Goal: Answer question/provide support: Share knowledge or assist other users

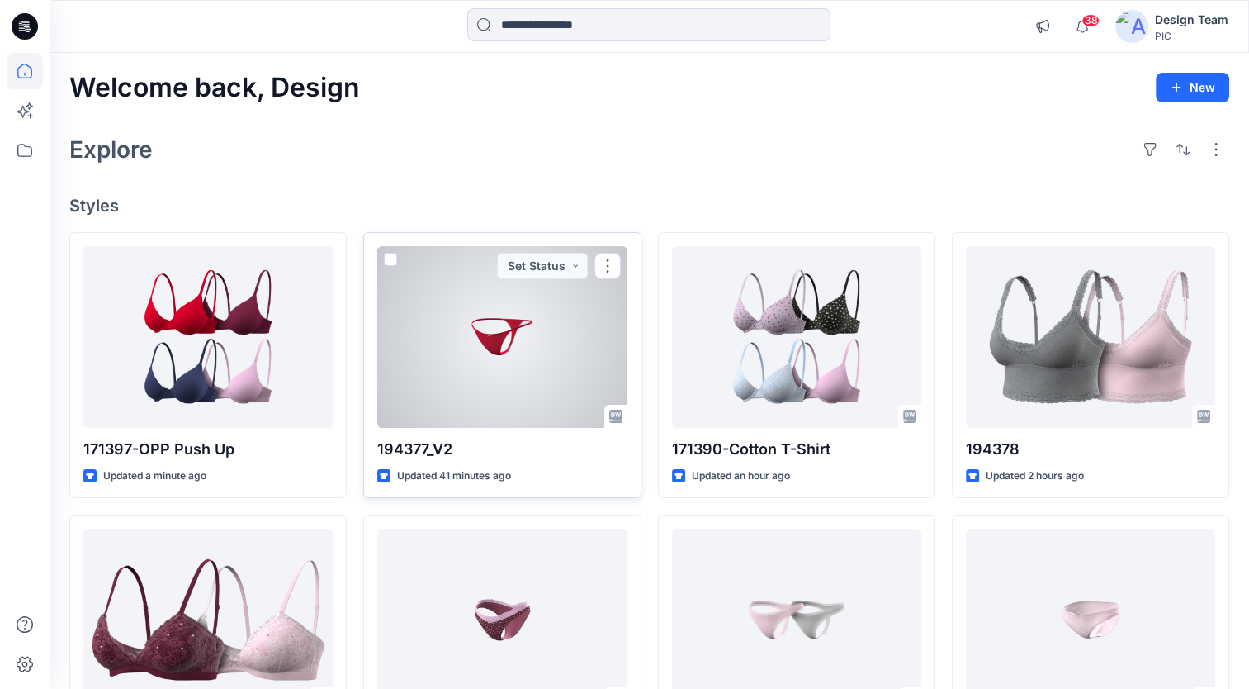
click at [544, 375] on div at bounding box center [501, 337] width 249 height 182
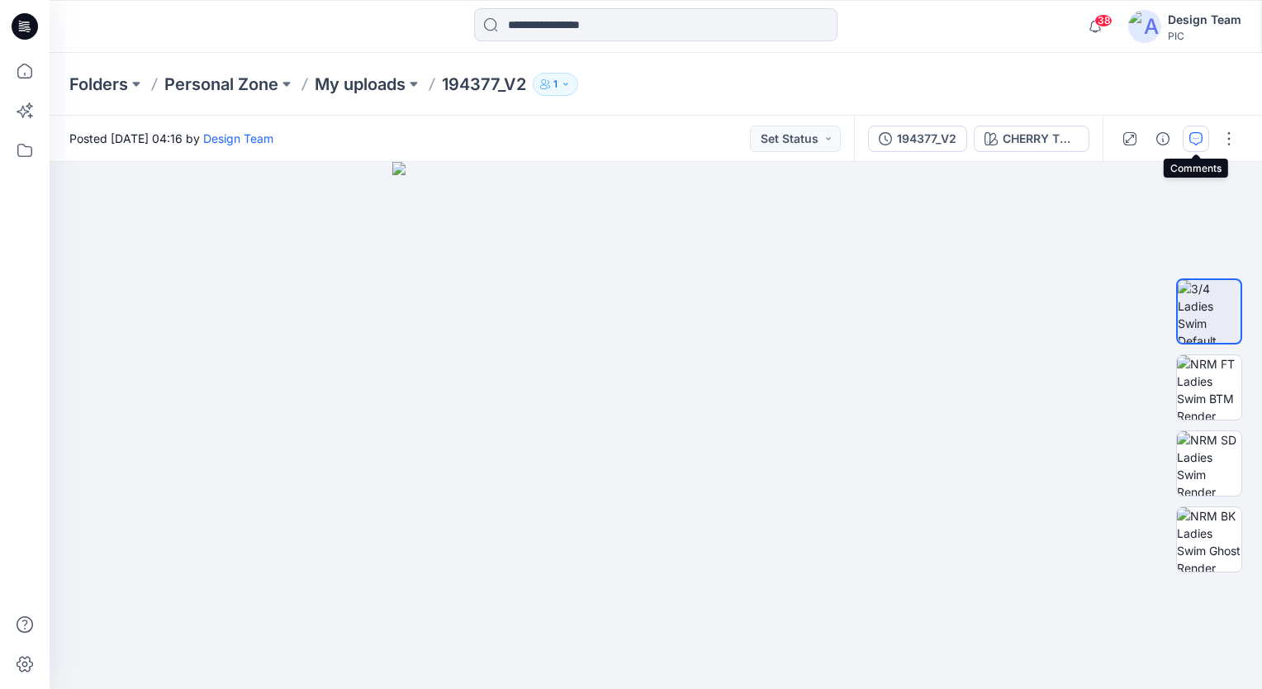
click at [1196, 137] on icon "button" at bounding box center [1196, 137] width 6 height 1
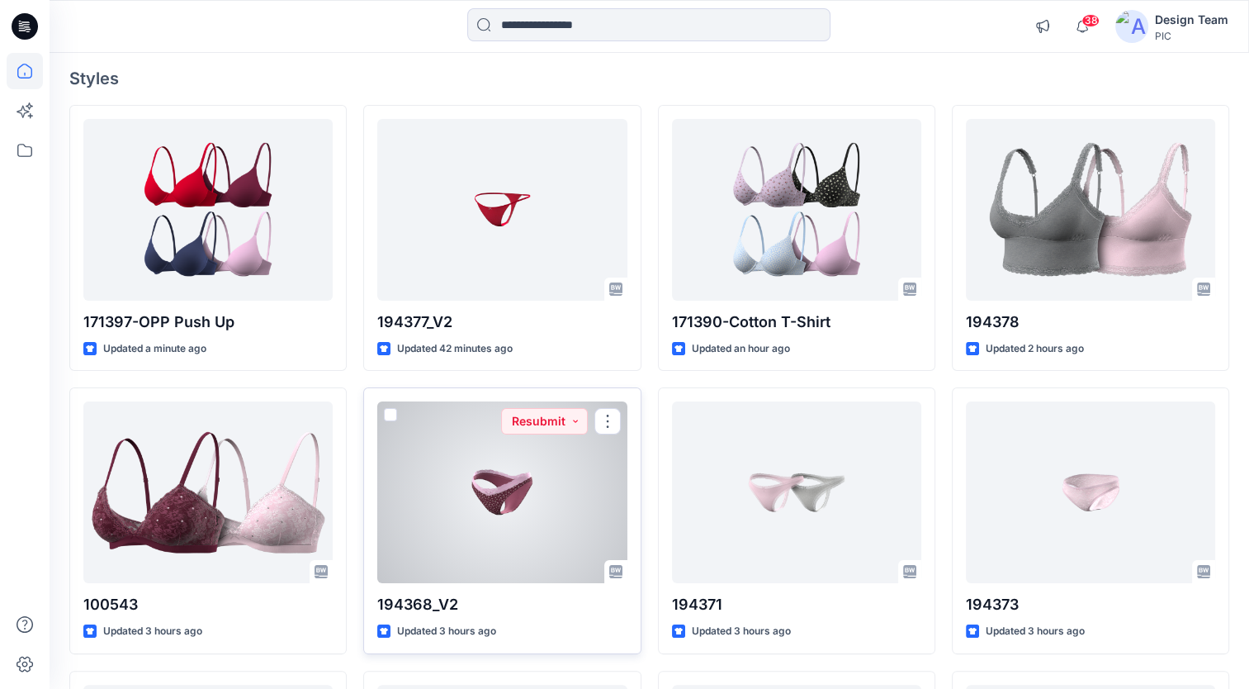
scroll to position [165, 0]
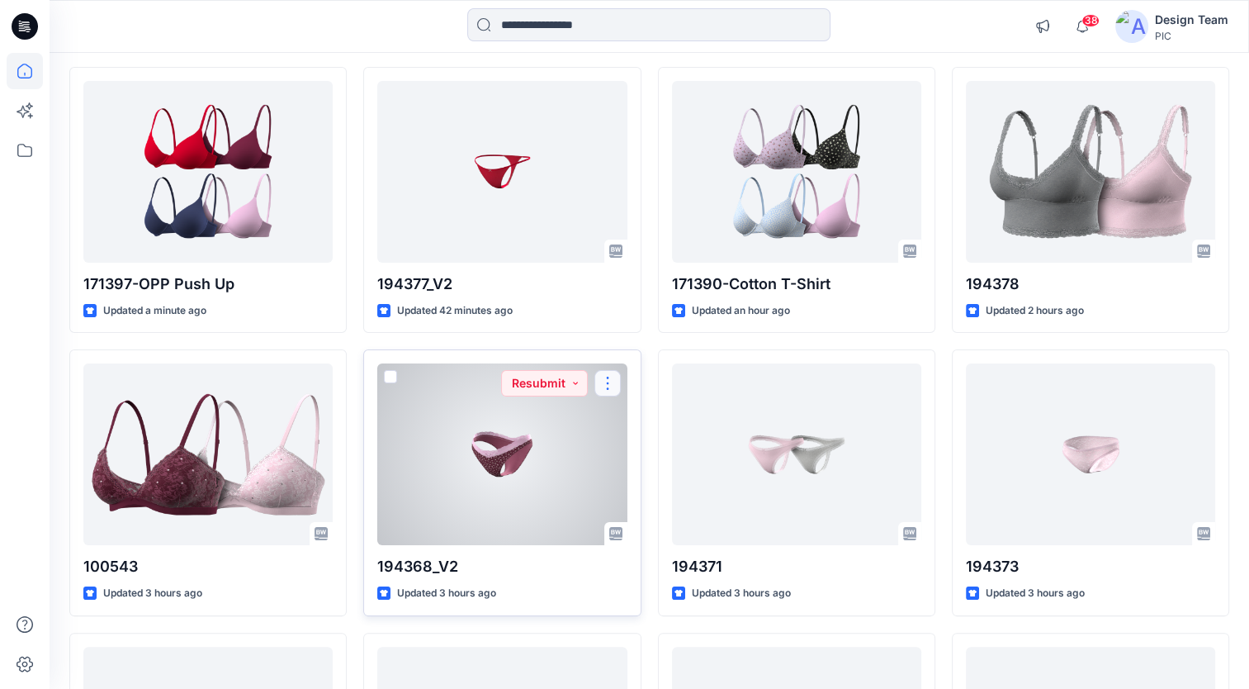
click at [607, 388] on button "button" at bounding box center [608, 383] width 26 height 26
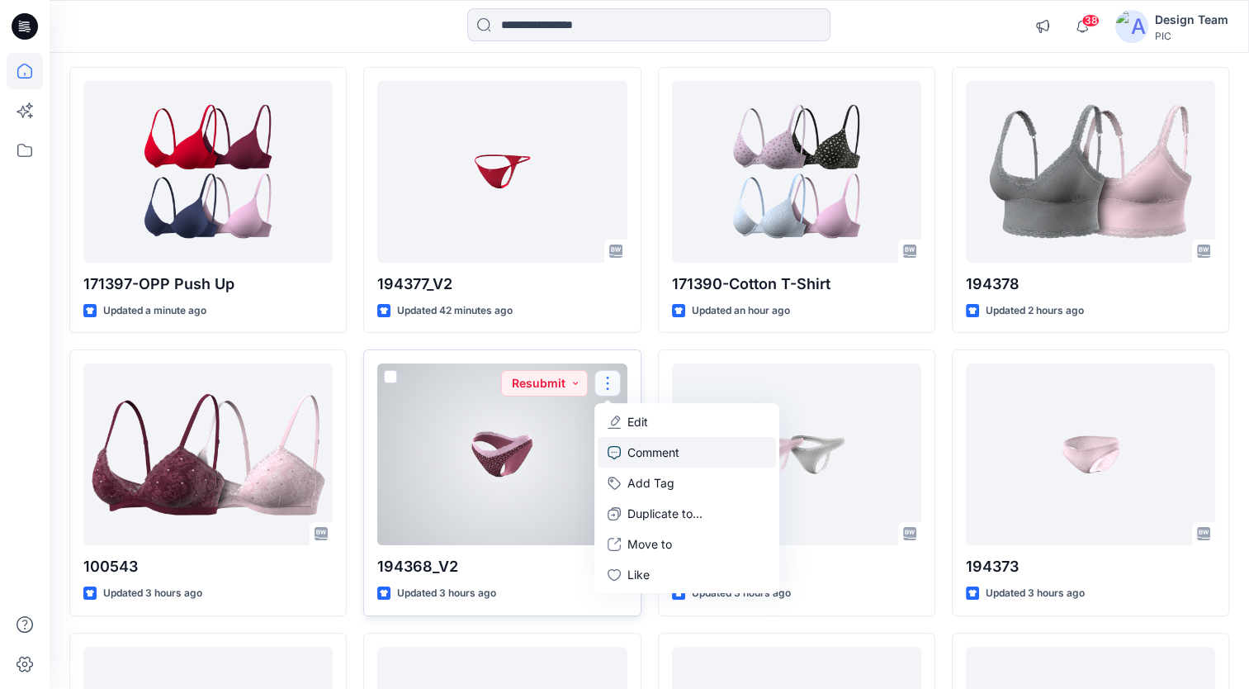
click at [667, 448] on p "Comment" at bounding box center [654, 451] width 52 height 17
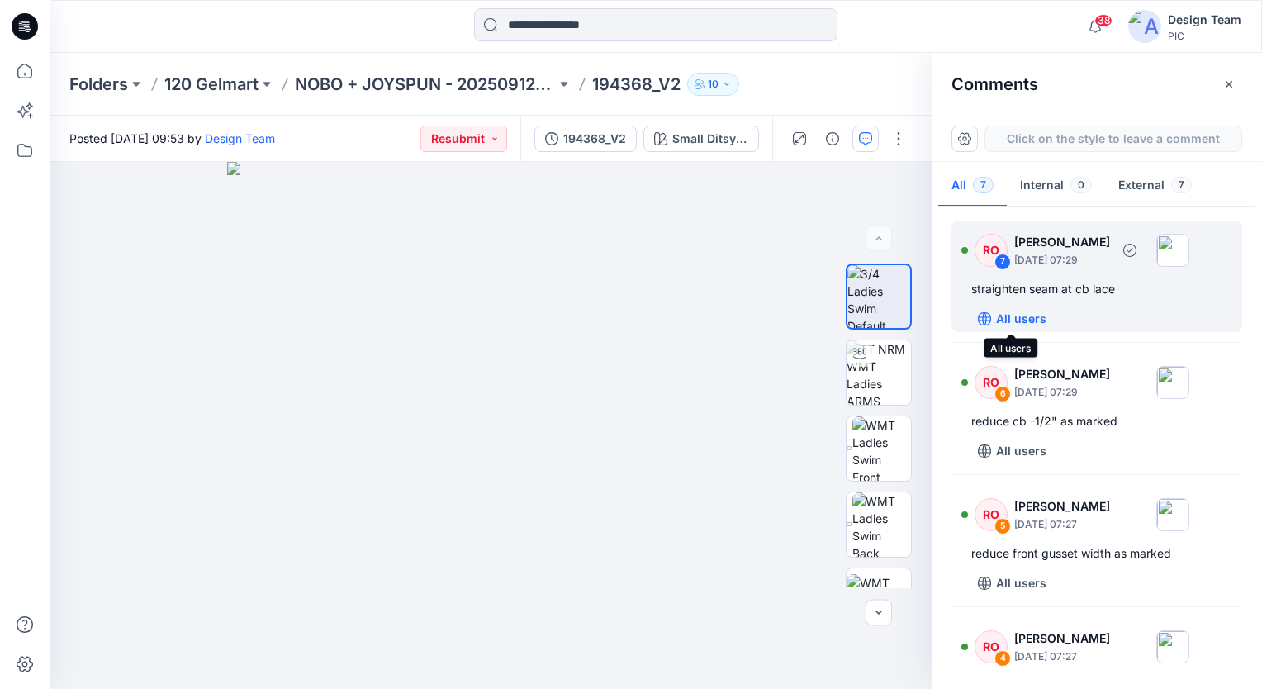
click at [988, 315] on icon "button" at bounding box center [984, 318] width 13 height 13
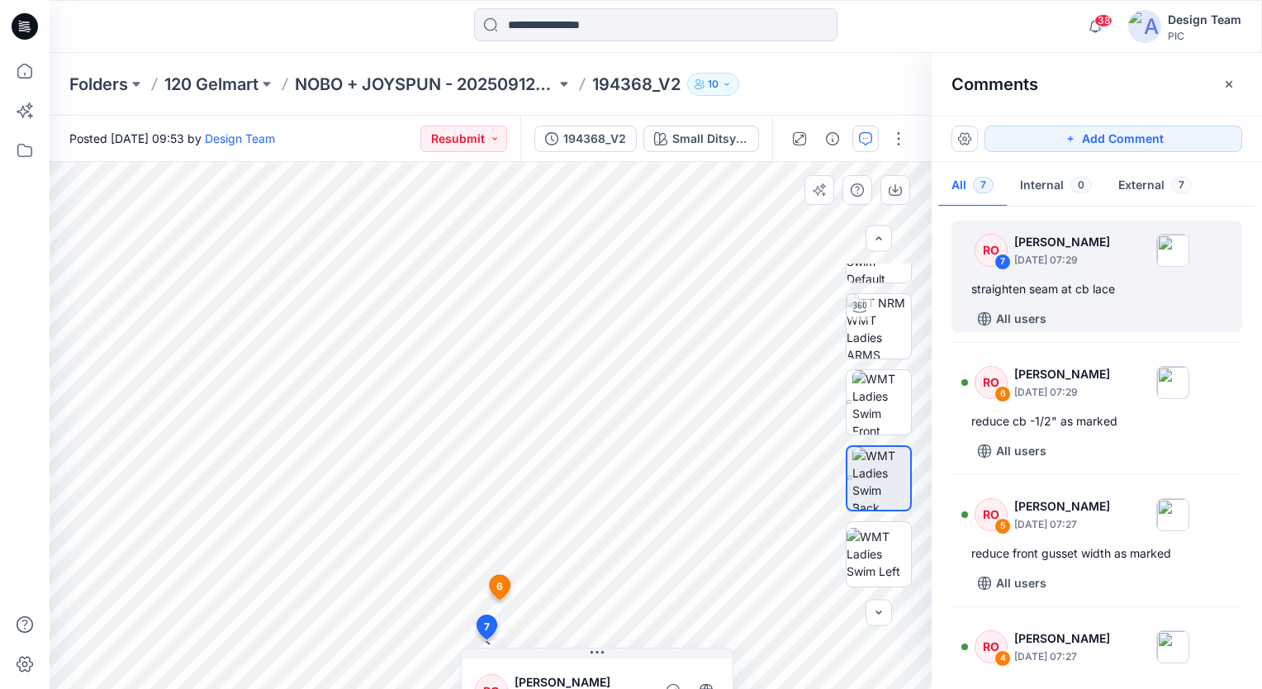
scroll to position [48, 0]
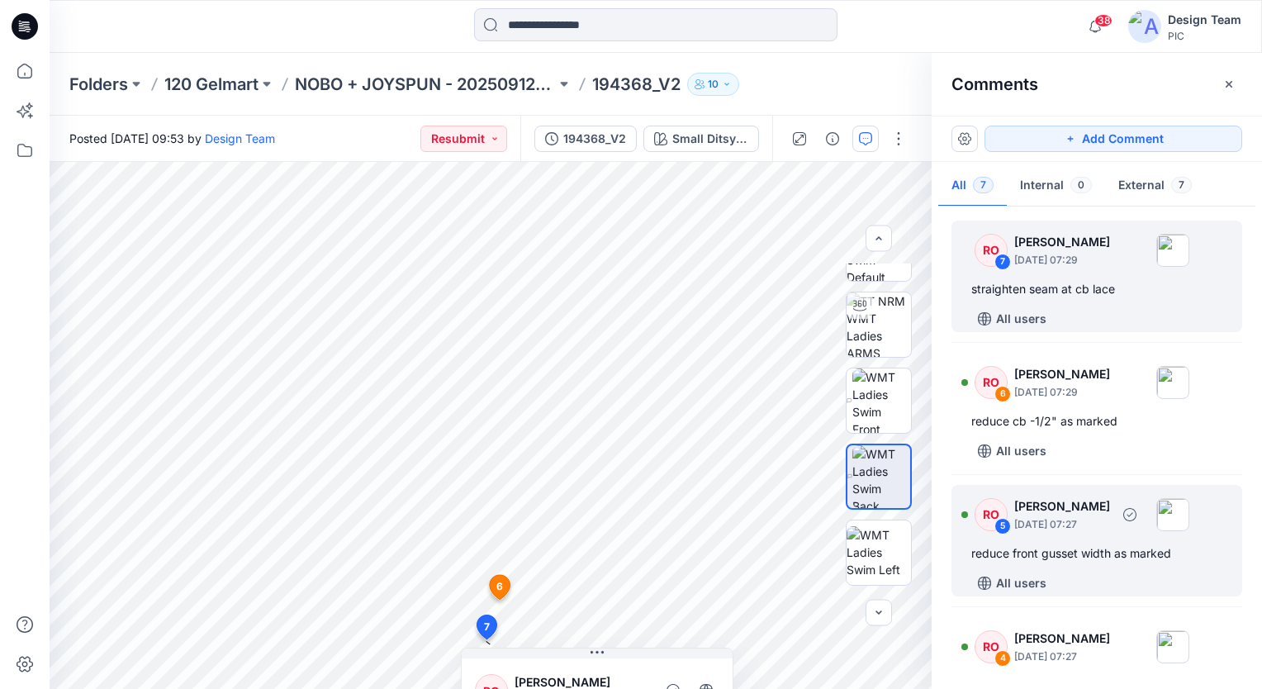
click at [1085, 557] on div "reduce front gusset width as marked" at bounding box center [1096, 553] width 251 height 20
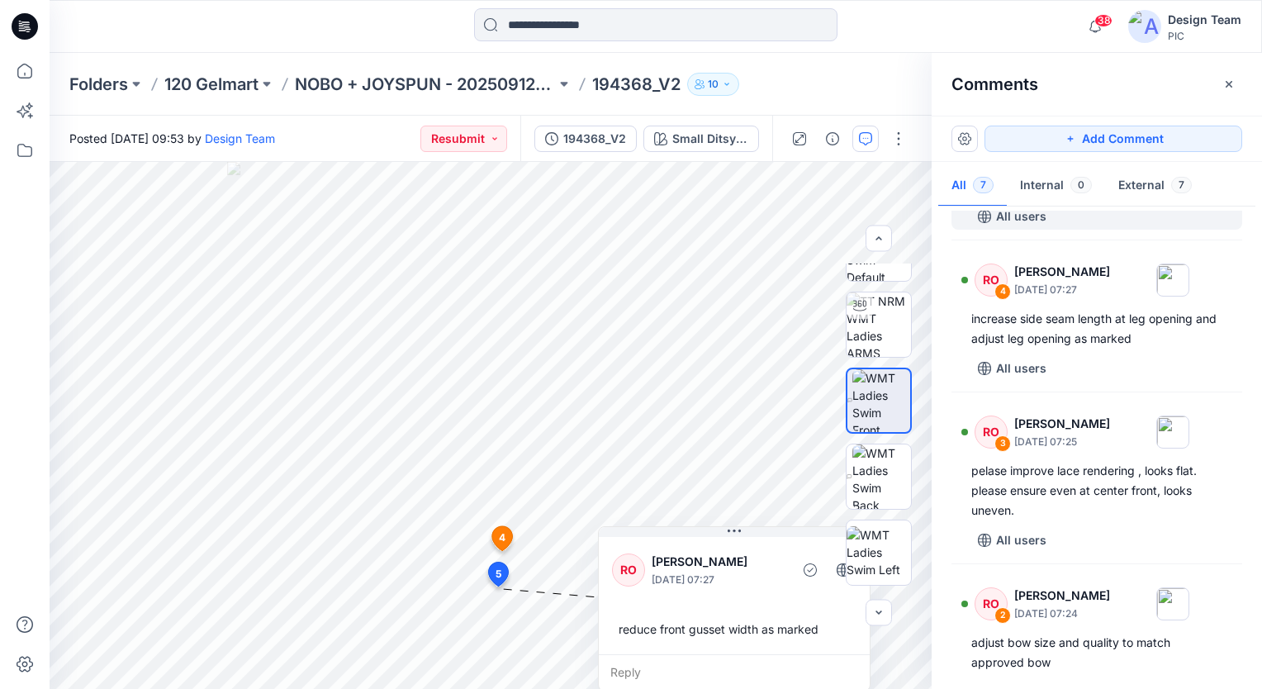
scroll to position [367, 0]
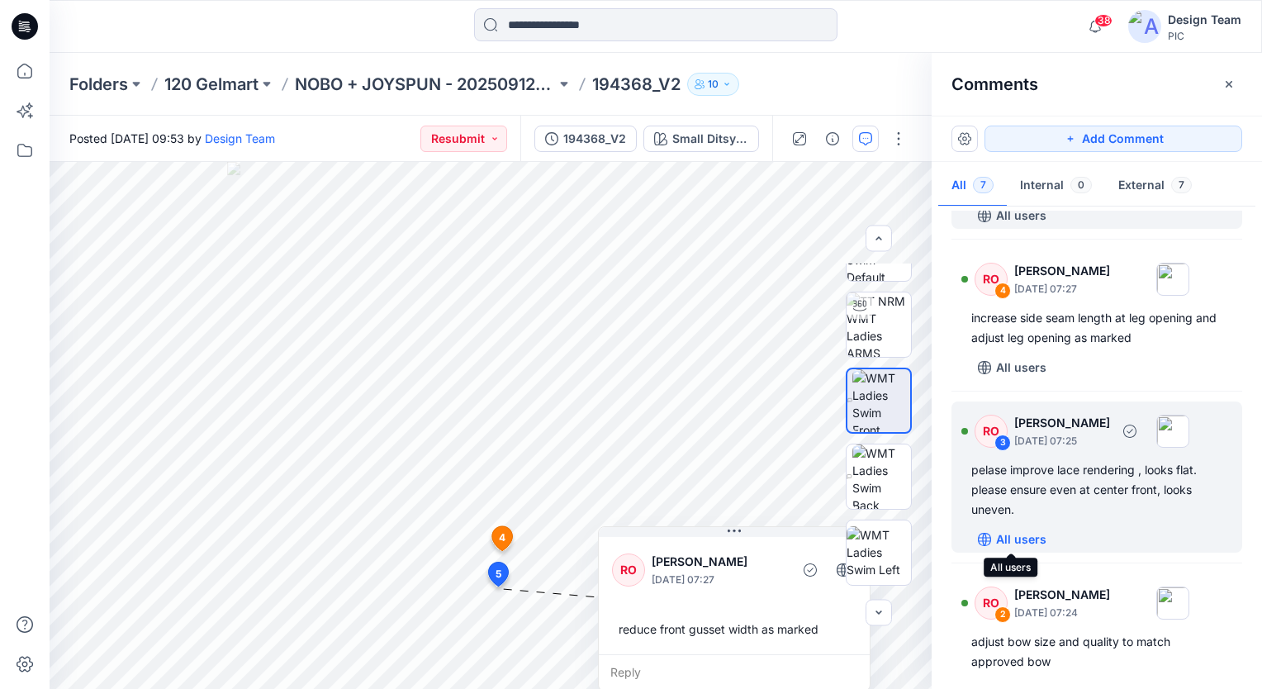
click at [991, 537] on button "All users" at bounding box center [1012, 539] width 82 height 26
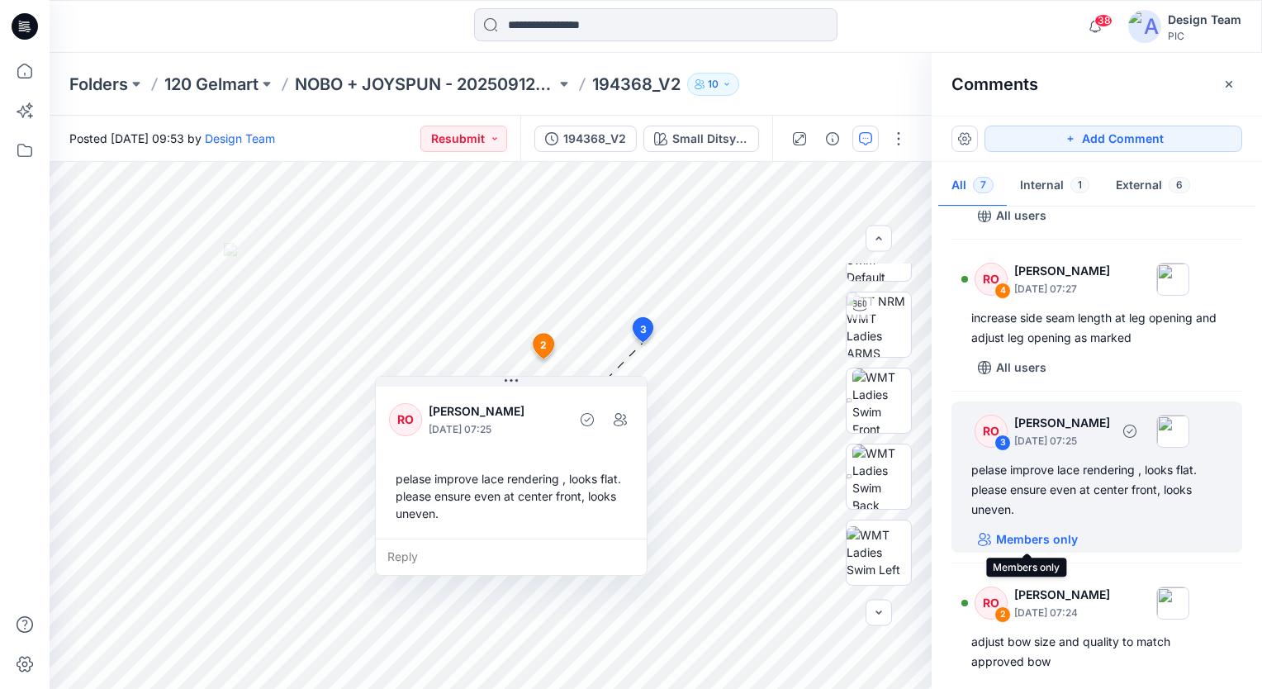
click at [982, 542] on icon "button" at bounding box center [984, 539] width 13 height 13
click at [996, 443] on div "3" at bounding box center [1002, 442] width 17 height 17
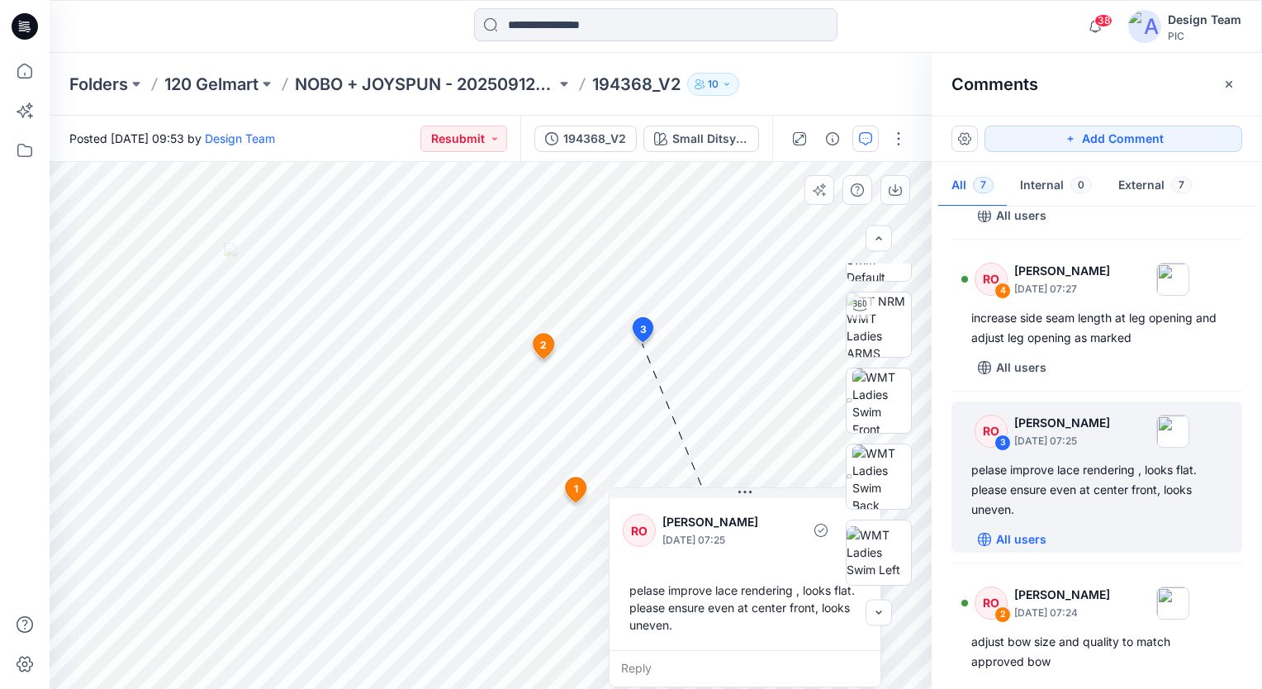
drag, startPoint x: 528, startPoint y: 391, endPoint x: 762, endPoint y: 539, distance: 276.5
click at [762, 539] on div "RO [PERSON_NAME] [DATE] 07:25 pelase improve lace rendering , looks flat. pleas…" at bounding box center [744, 572] width 271 height 155
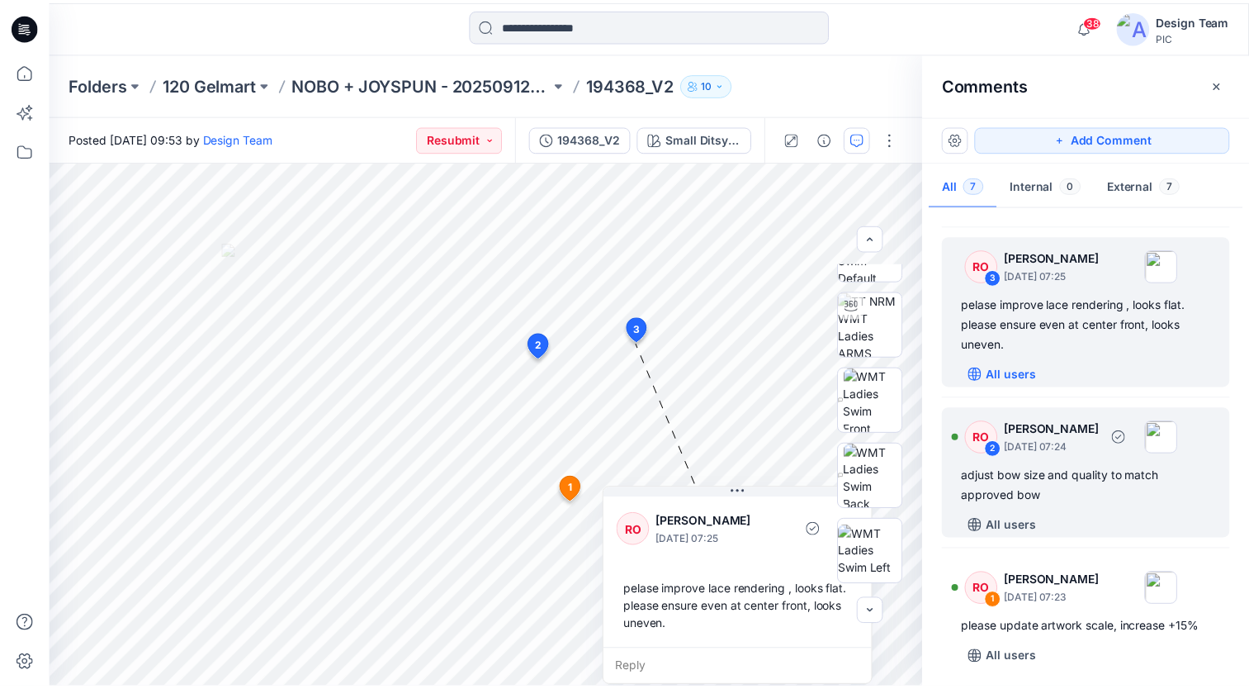
scroll to position [535, 0]
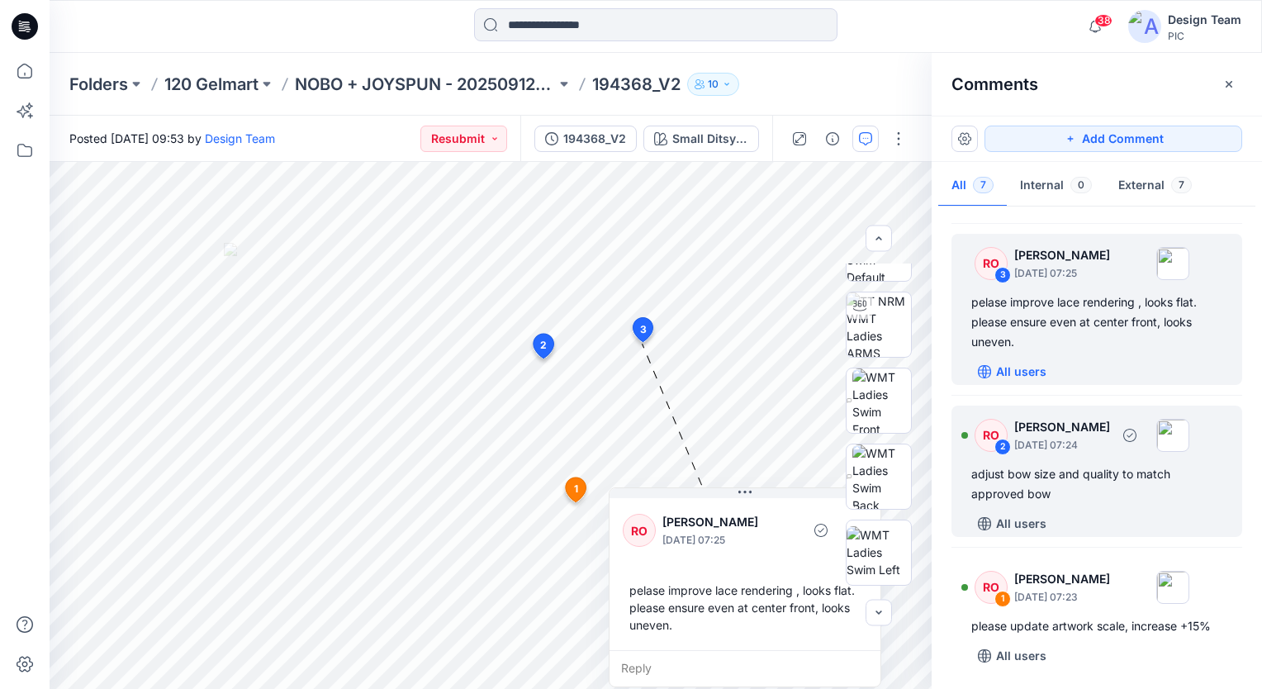
click at [1000, 448] on div "2" at bounding box center [1002, 446] width 17 height 17
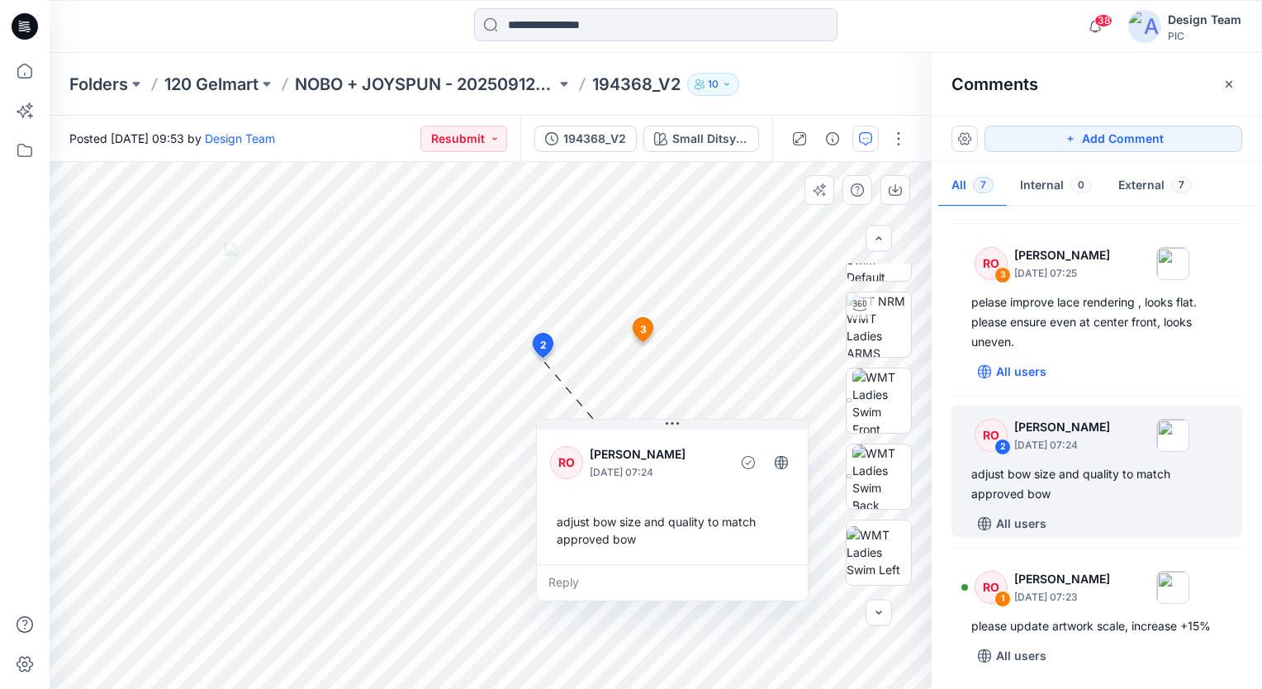
drag, startPoint x: 507, startPoint y: 373, endPoint x: 703, endPoint y: 441, distance: 207.1
click at [703, 441] on div "RO [PERSON_NAME] [DATE] 07:24" at bounding box center [672, 461] width 244 height 45
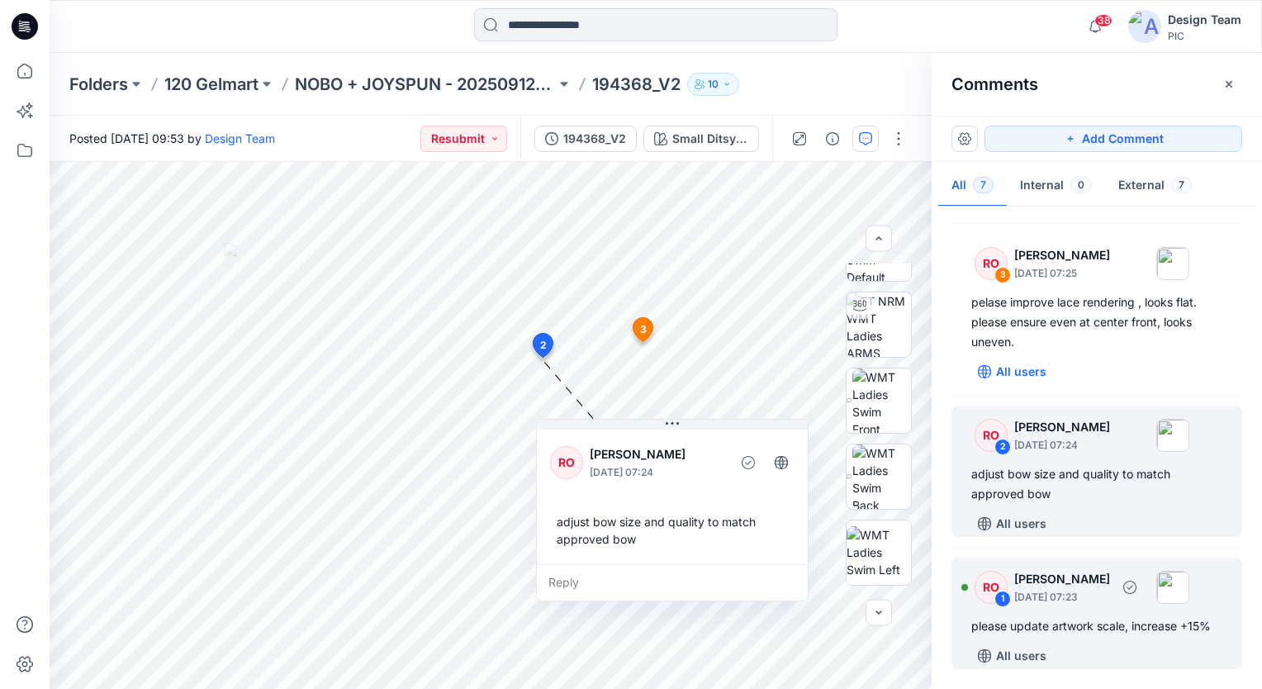
click at [1067, 626] on div "please update artwork scale, increase +15%" at bounding box center [1096, 626] width 251 height 20
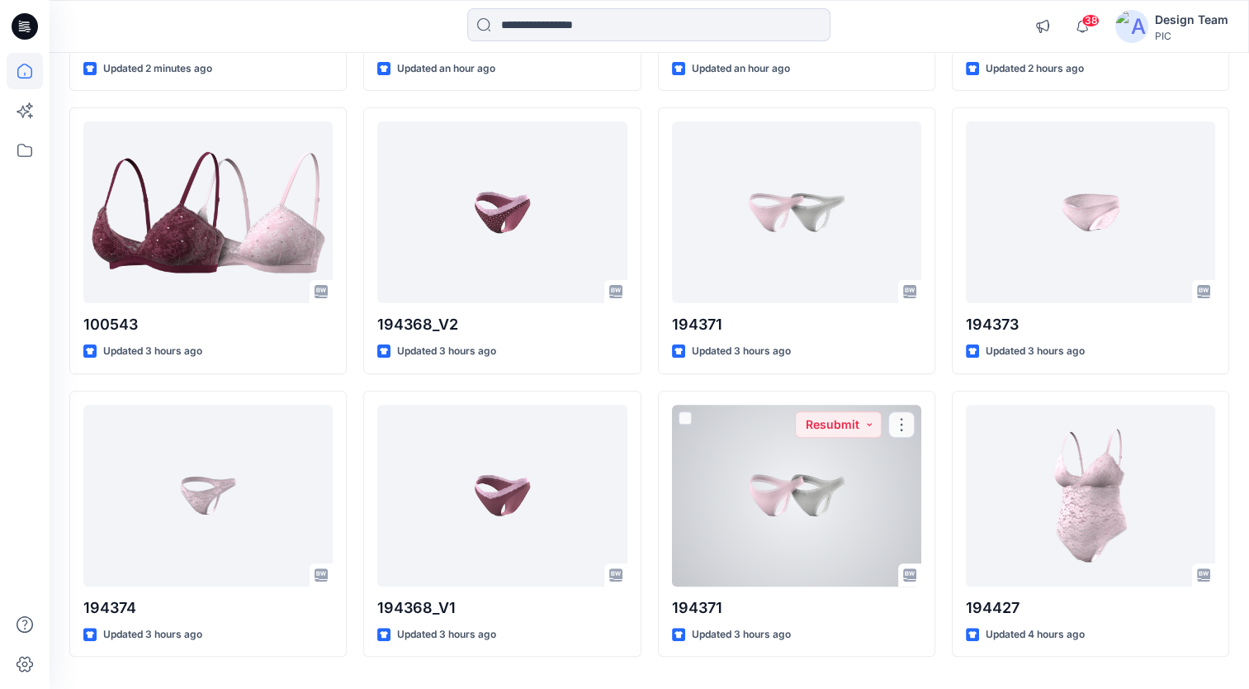
scroll to position [453, 0]
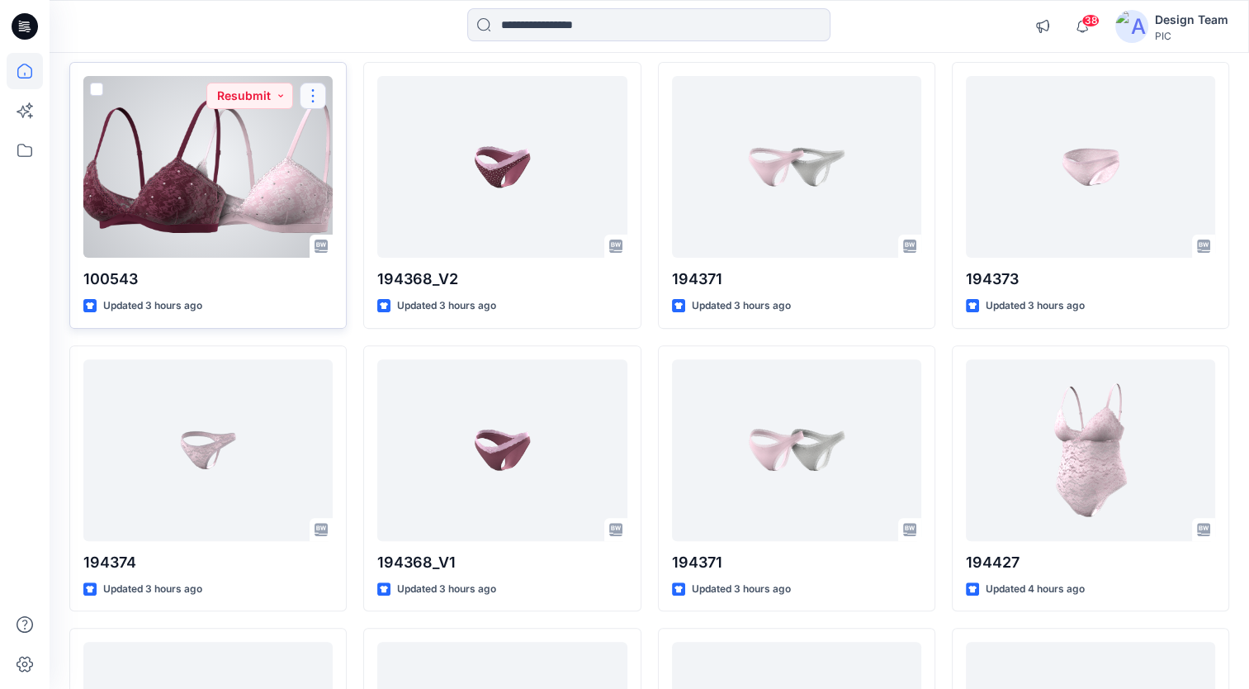
click at [310, 97] on button "button" at bounding box center [313, 96] width 26 height 26
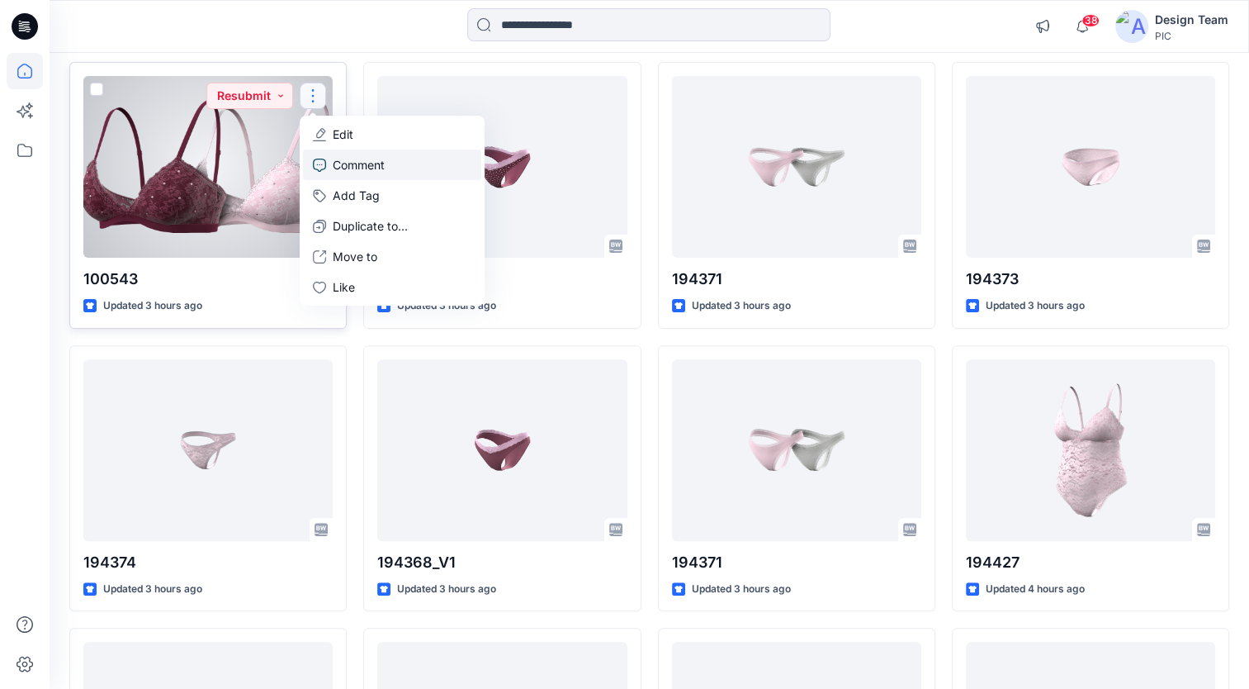
click at [374, 163] on p "Comment" at bounding box center [359, 164] width 52 height 17
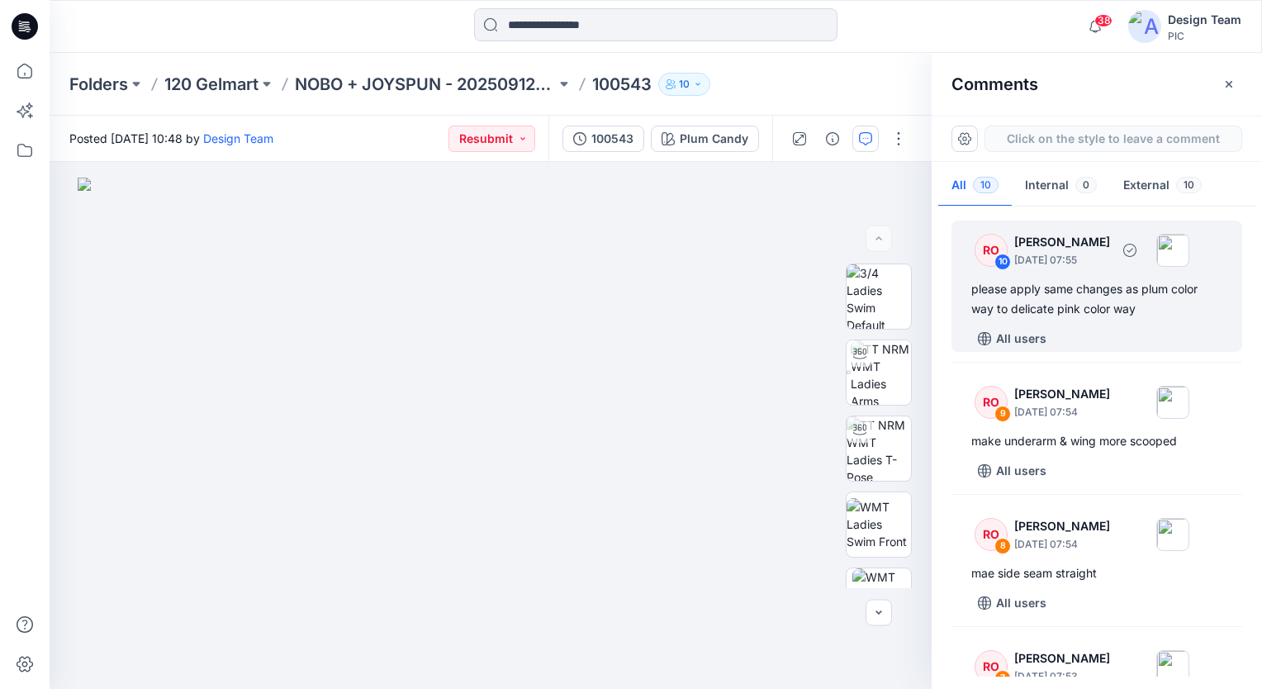
click at [1122, 292] on div "please apply same changes as plum color way to delicate pink color way" at bounding box center [1096, 299] width 251 height 40
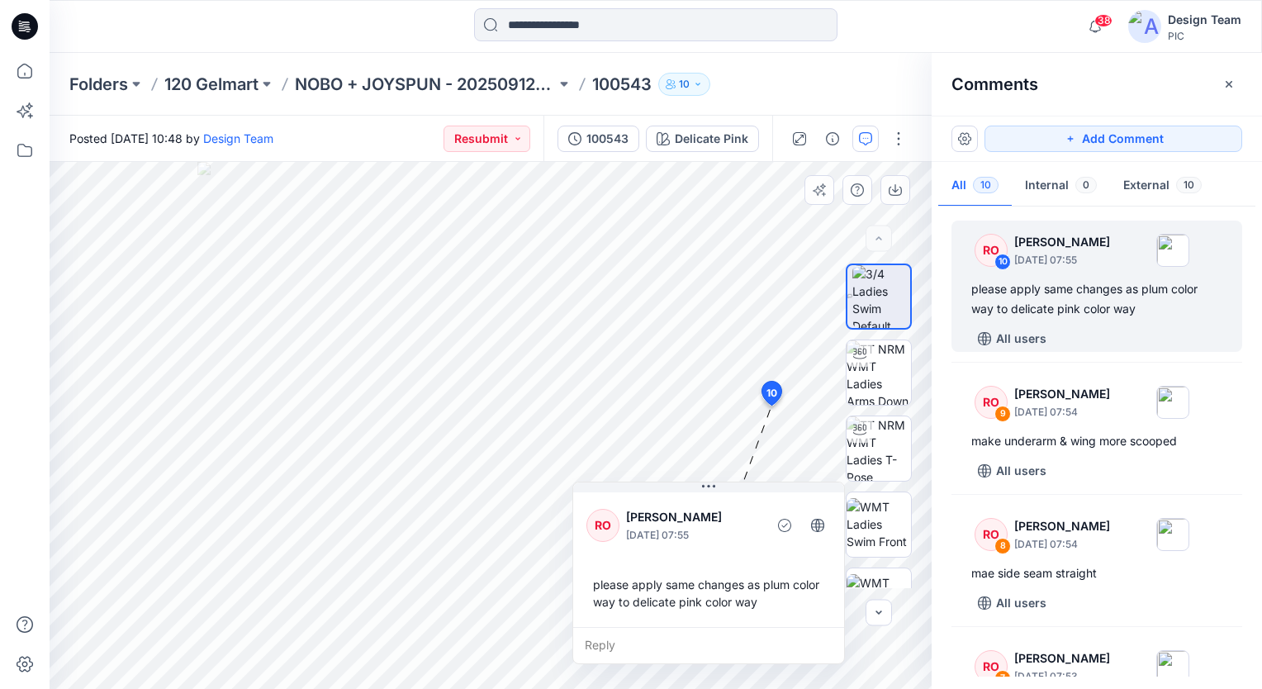
drag, startPoint x: 808, startPoint y: 491, endPoint x: 634, endPoint y: 559, distance: 186.9
click at [634, 559] on div "RO [PERSON_NAME] [DATE] 07:55 please apply same changes as plum color way to de…" at bounding box center [708, 558] width 271 height 138
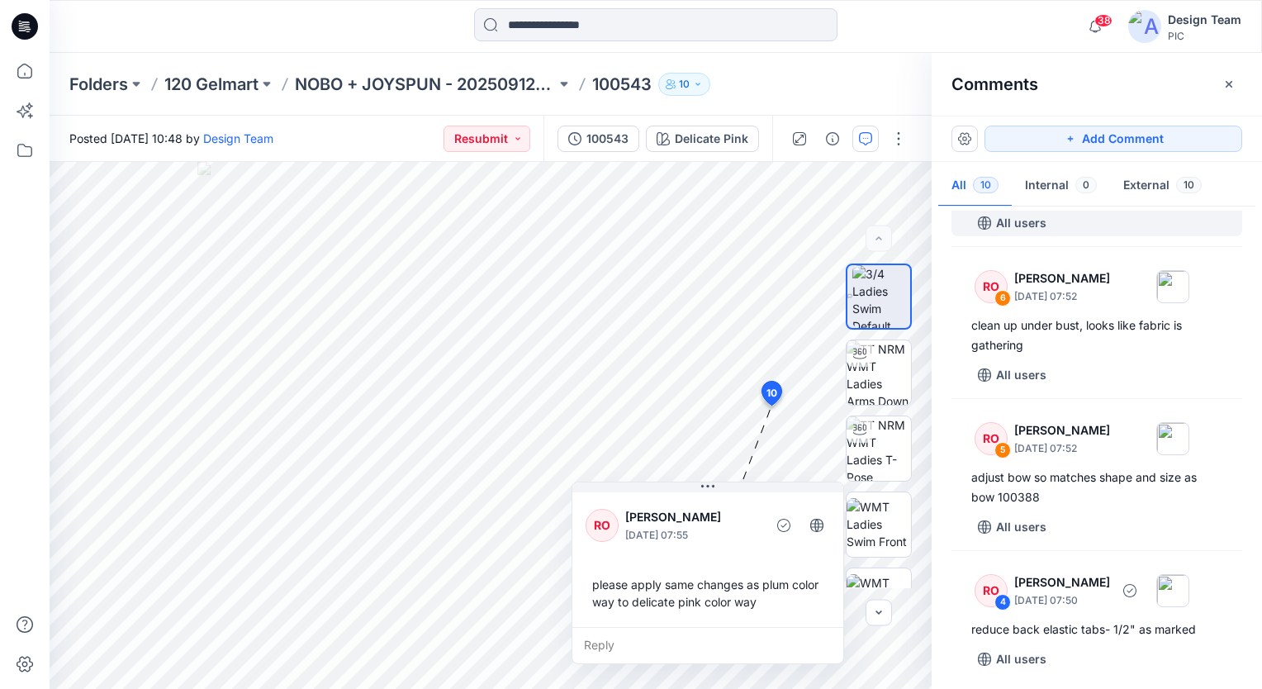
scroll to position [495, 0]
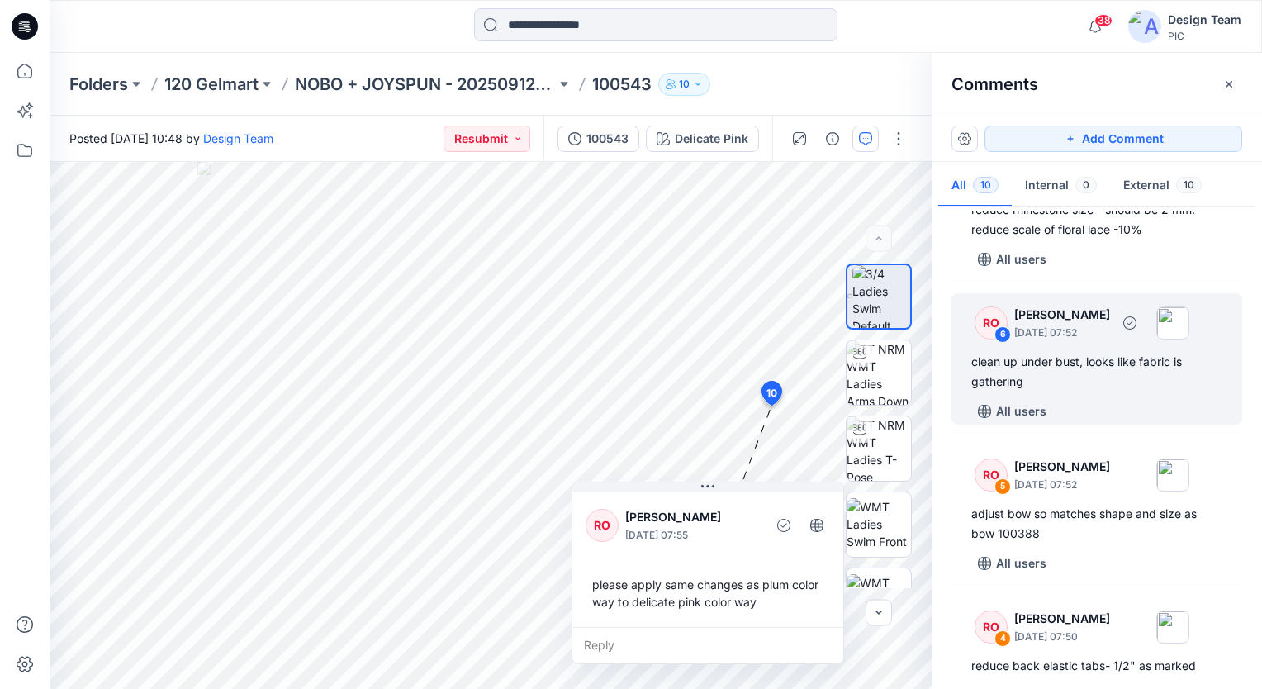
click at [1087, 362] on div "clean up under bust, looks like fabric is gathering" at bounding box center [1096, 372] width 251 height 40
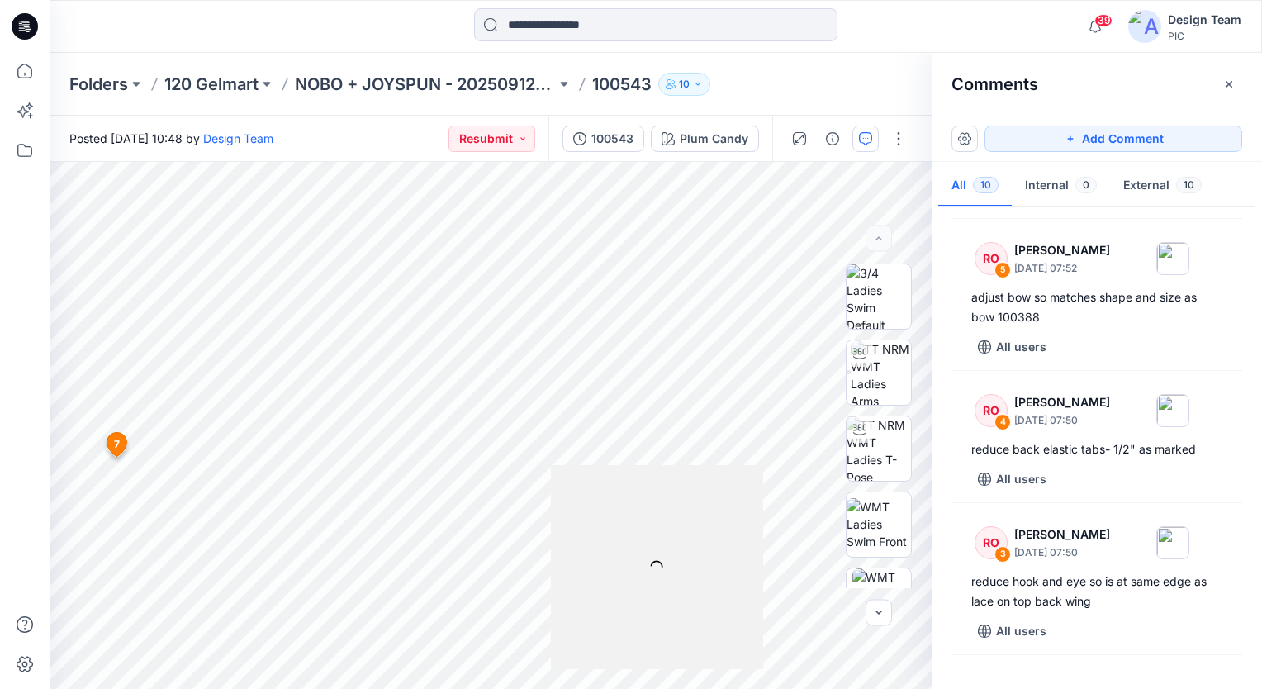
scroll to position [718, 0]
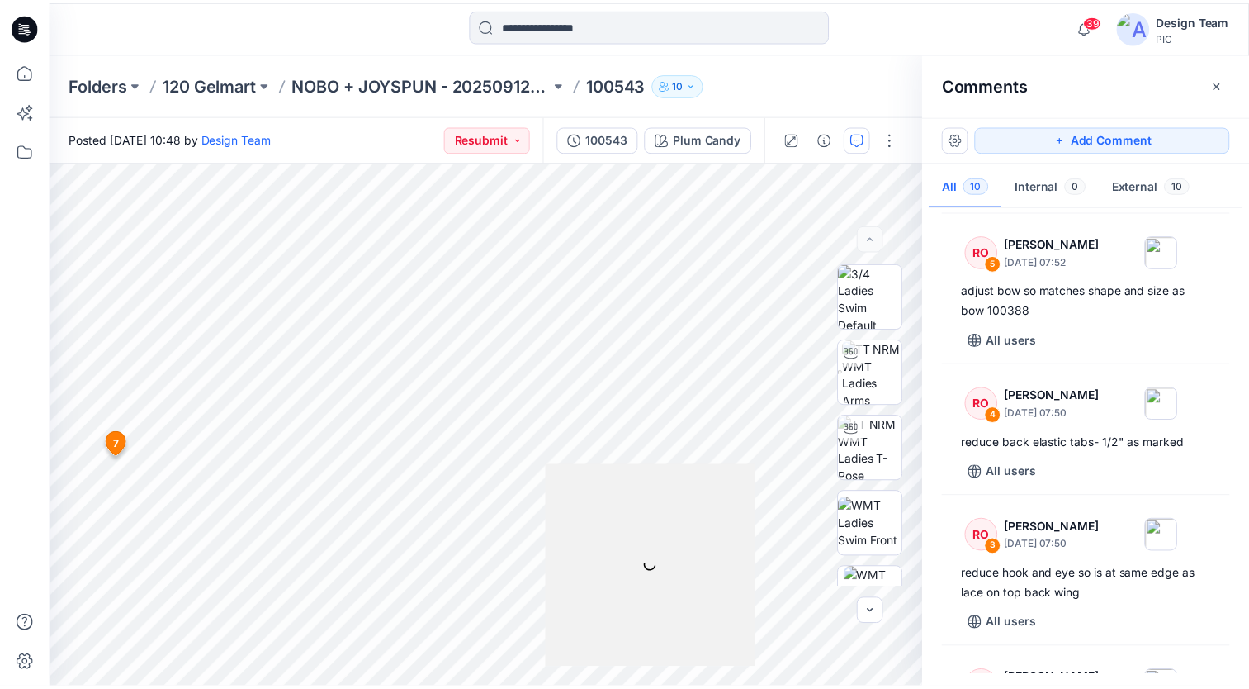
scroll to position [453, 0]
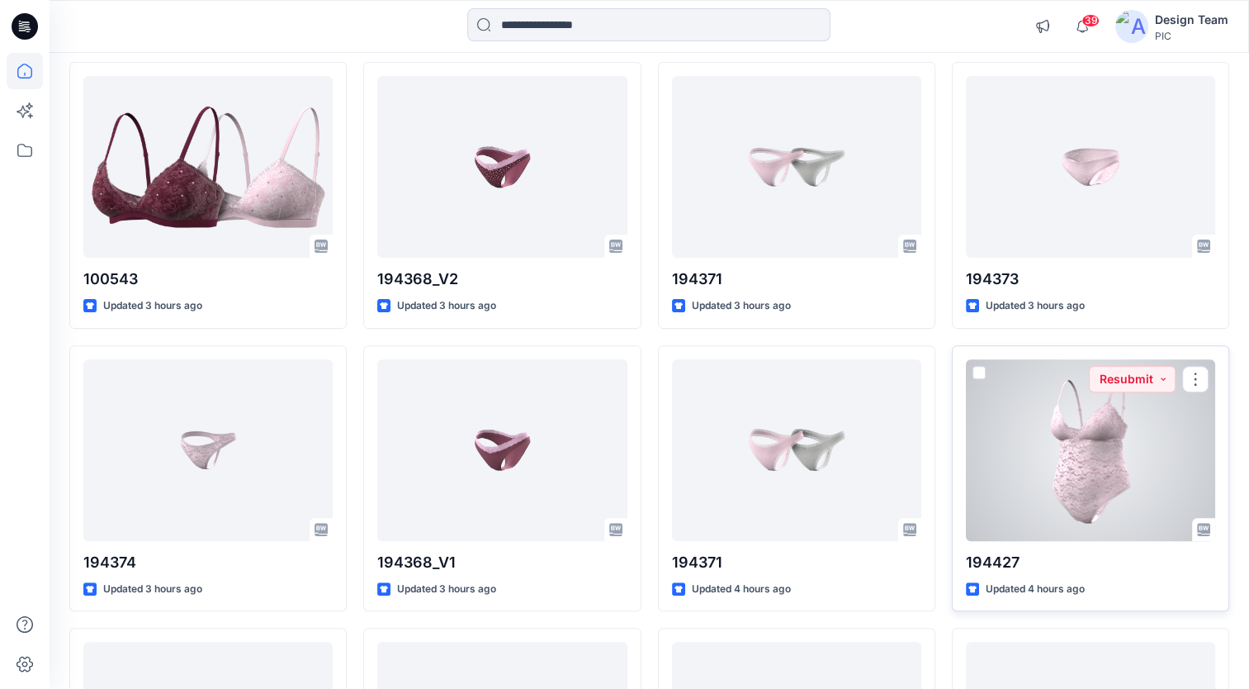
click at [1185, 448] on div at bounding box center [1090, 450] width 249 height 182
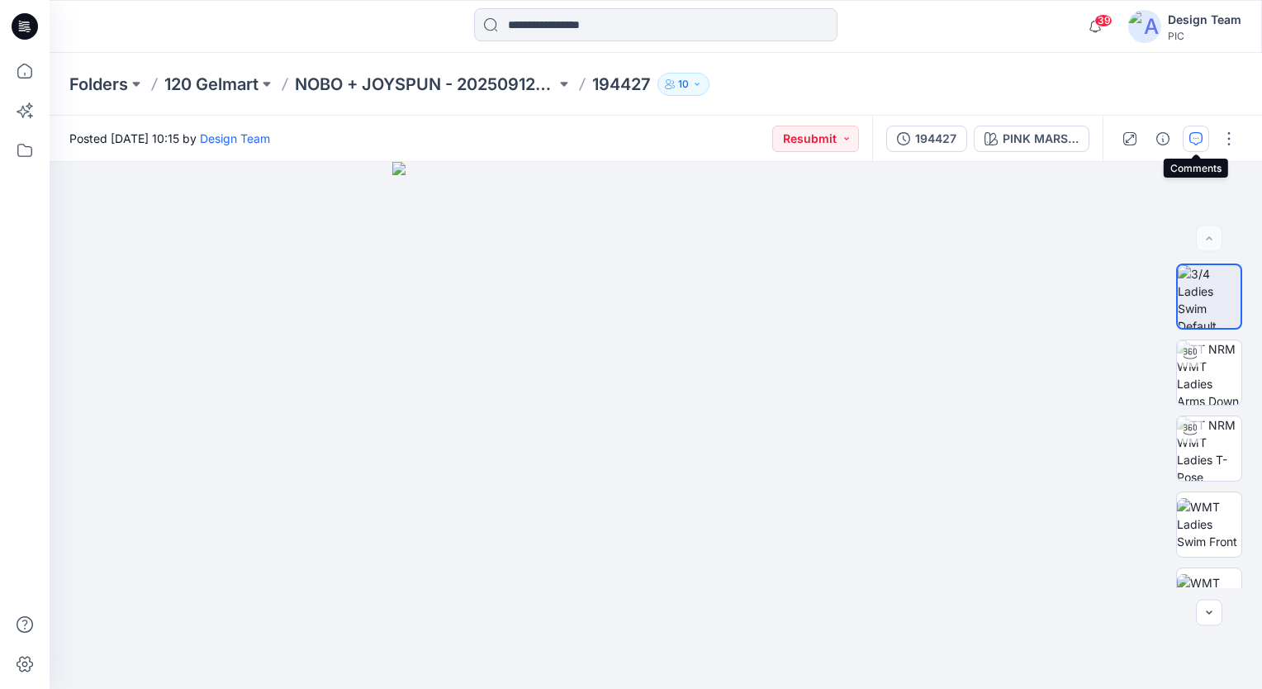
click at [1196, 142] on icon "button" at bounding box center [1195, 138] width 13 height 13
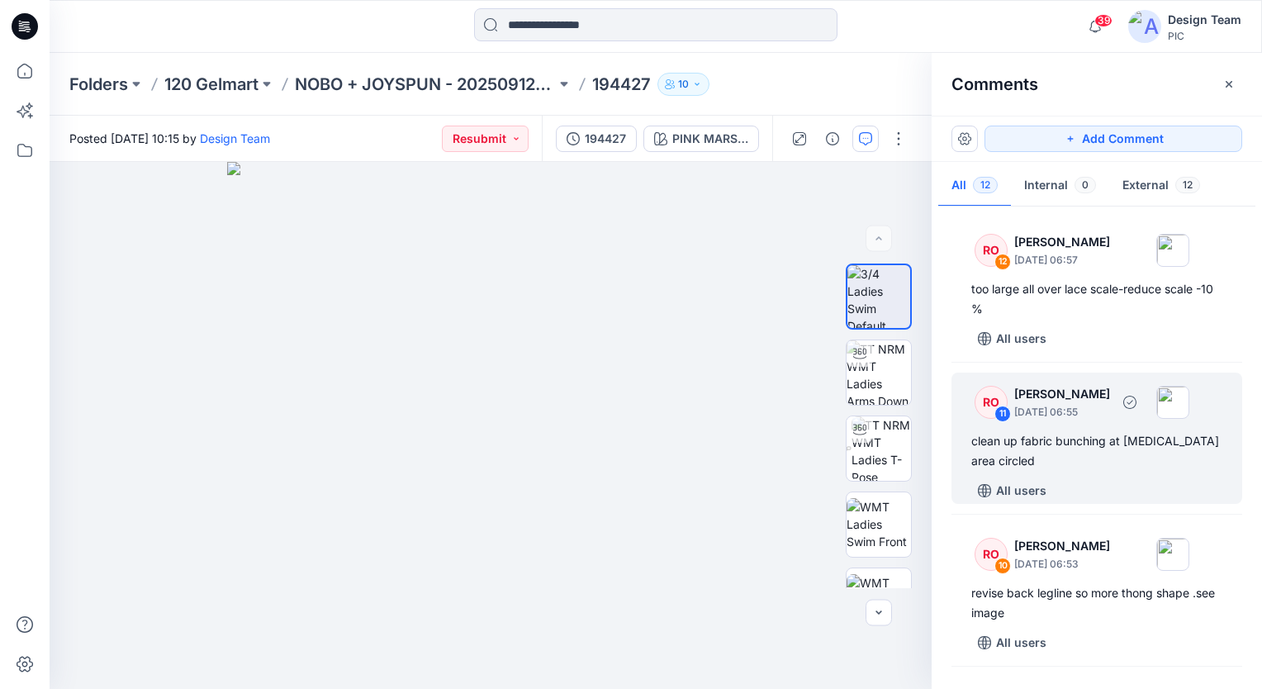
click at [1074, 448] on div "clean up fabric bunching at [MEDICAL_DATA] area circled" at bounding box center [1096, 451] width 251 height 40
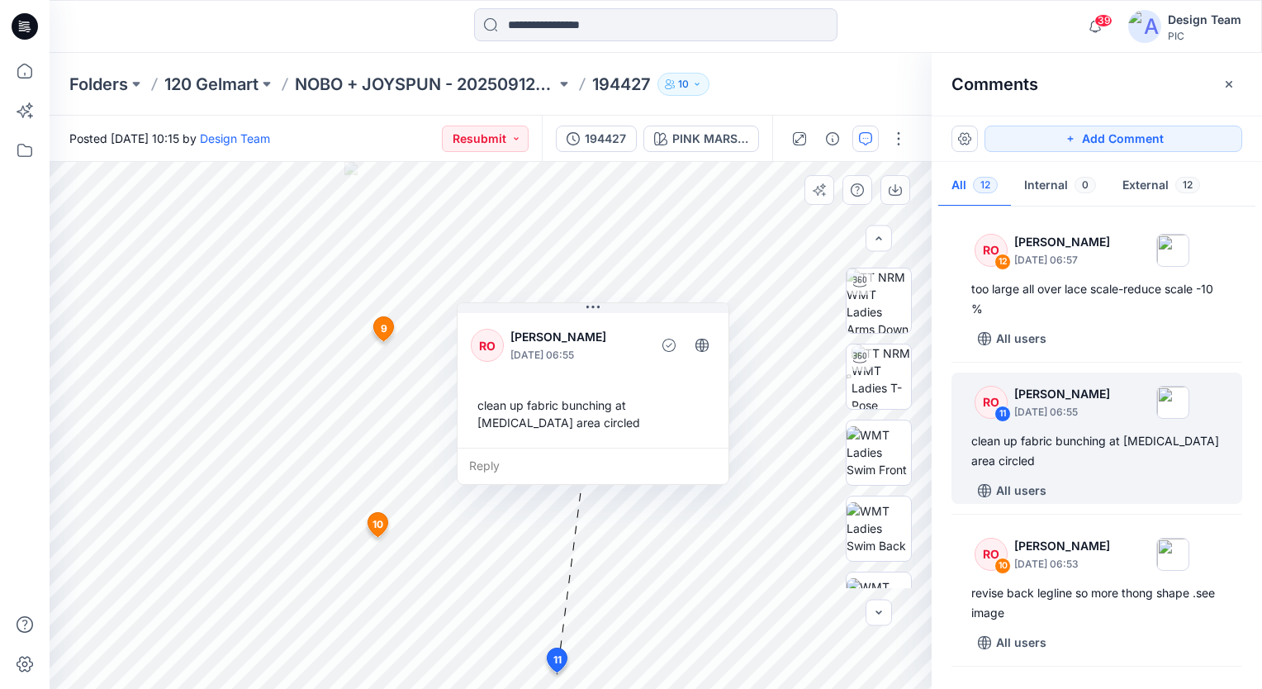
scroll to position [81, 0]
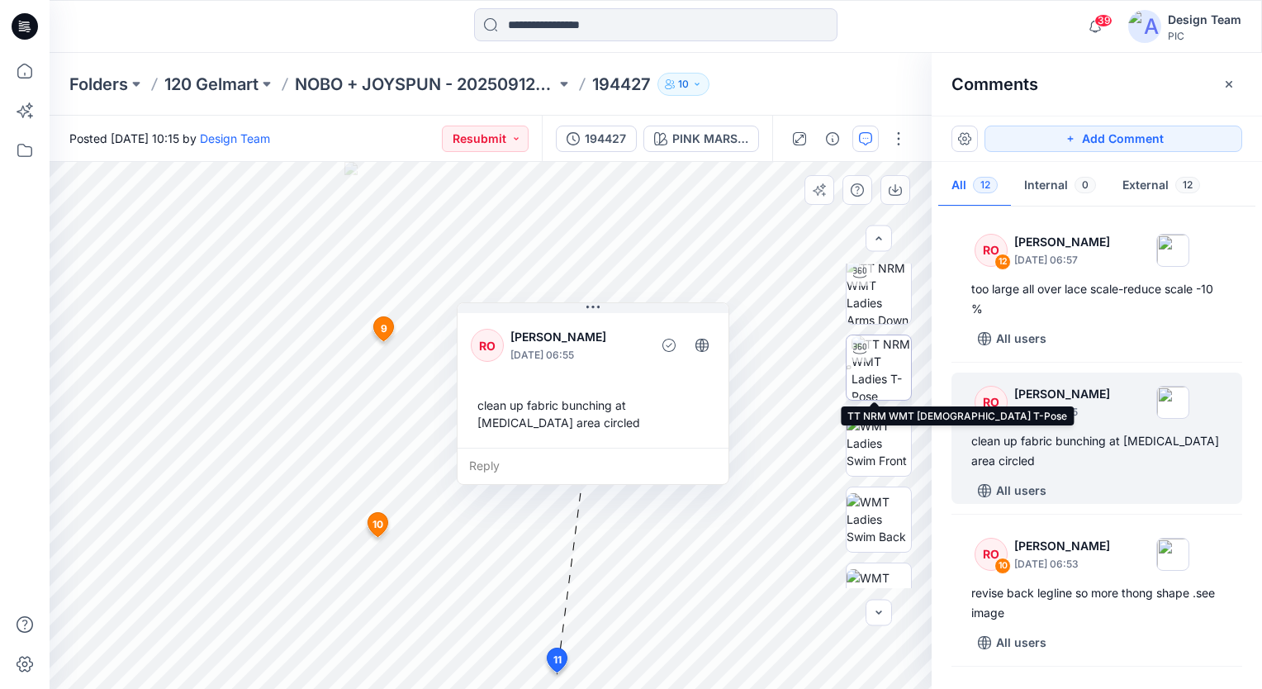
click at [879, 367] on img at bounding box center [880, 367] width 59 height 64
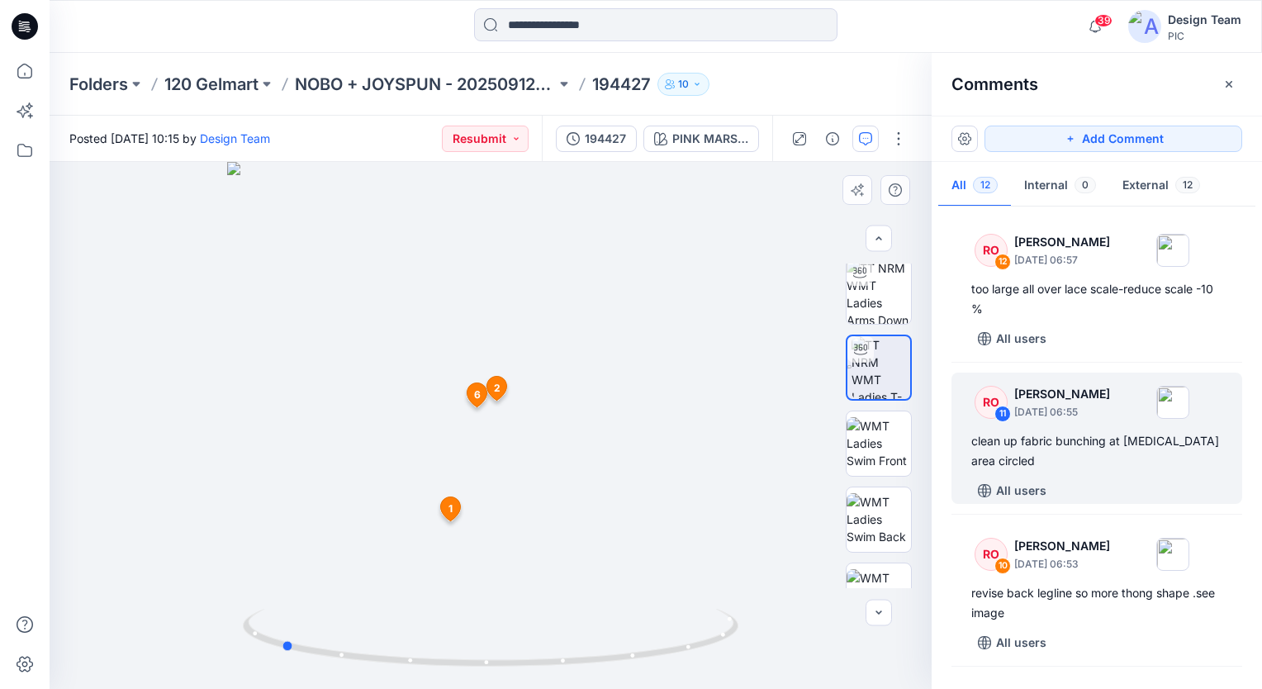
drag, startPoint x: 492, startPoint y: 670, endPoint x: 778, endPoint y: 550, distance: 309.8
click at [778, 550] on div at bounding box center [491, 425] width 882 height 527
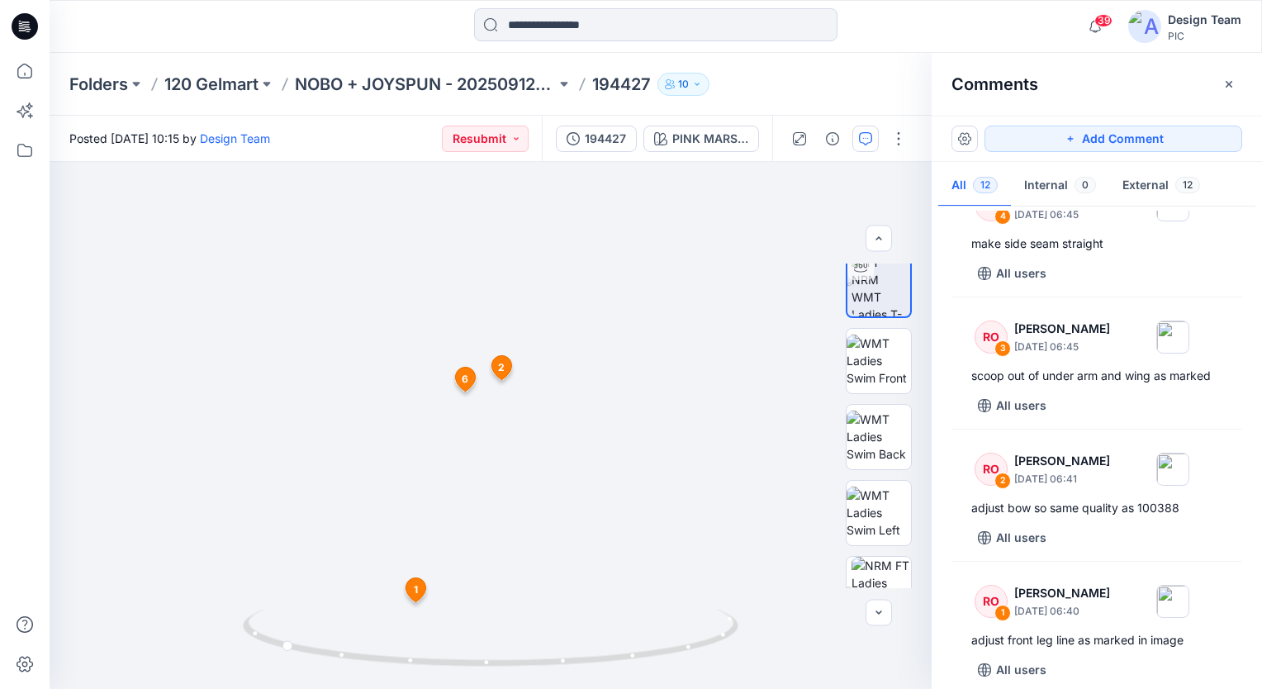
scroll to position [1187, 0]
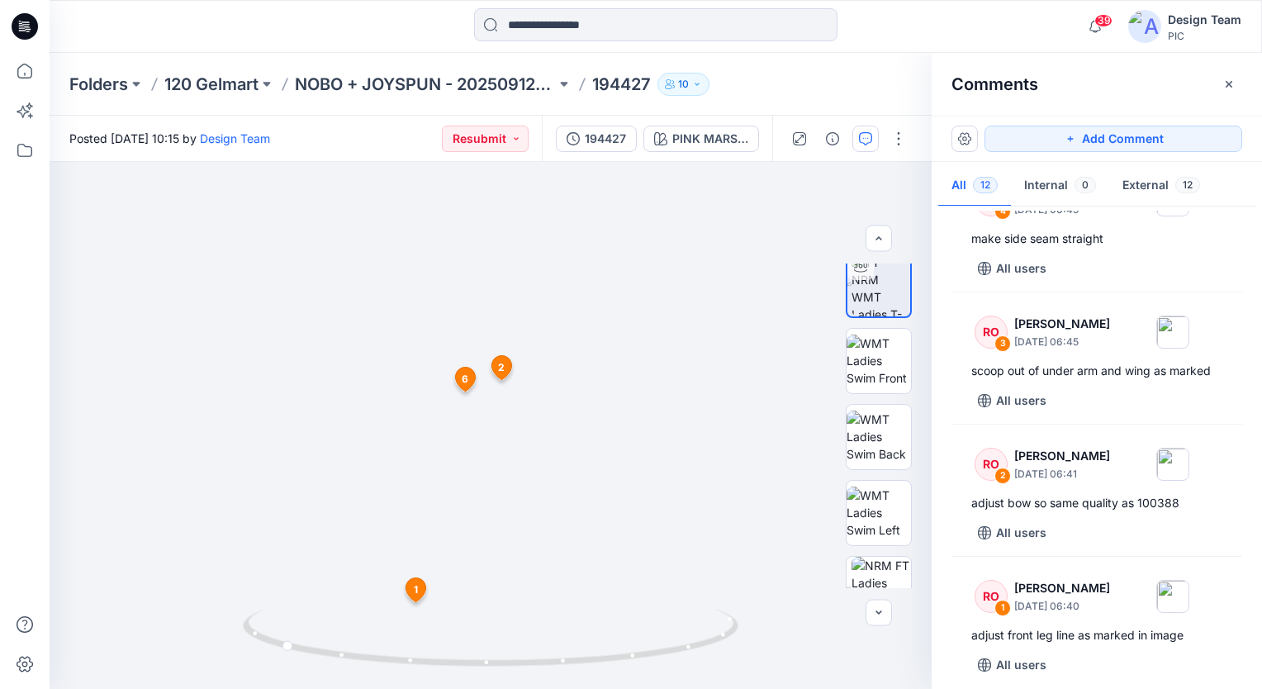
drag, startPoint x: 1250, startPoint y: 558, endPoint x: 1245, endPoint y: 541, distance: 18.0
click at [1245, 541] on div "RO 12 [PERSON_NAME] [DATE] 06:57 too large all over lace scale-reduce scale -10…" at bounding box center [1096, 444] width 330 height 466
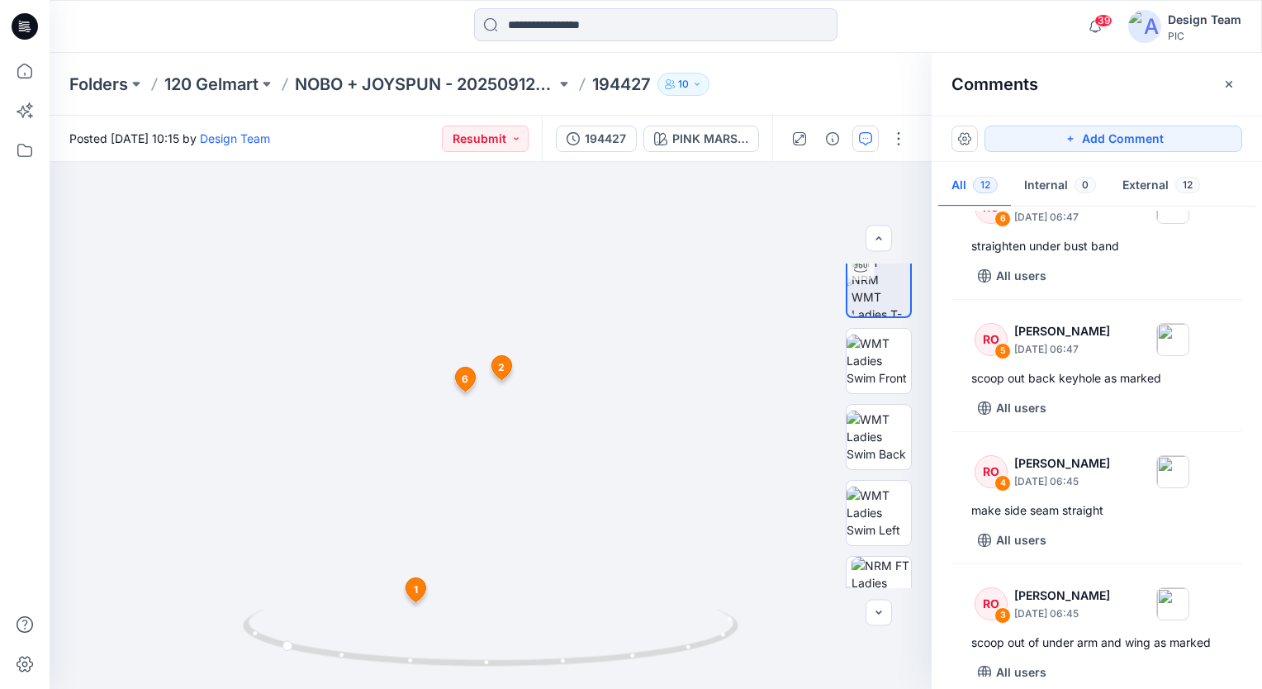
scroll to position [909, 0]
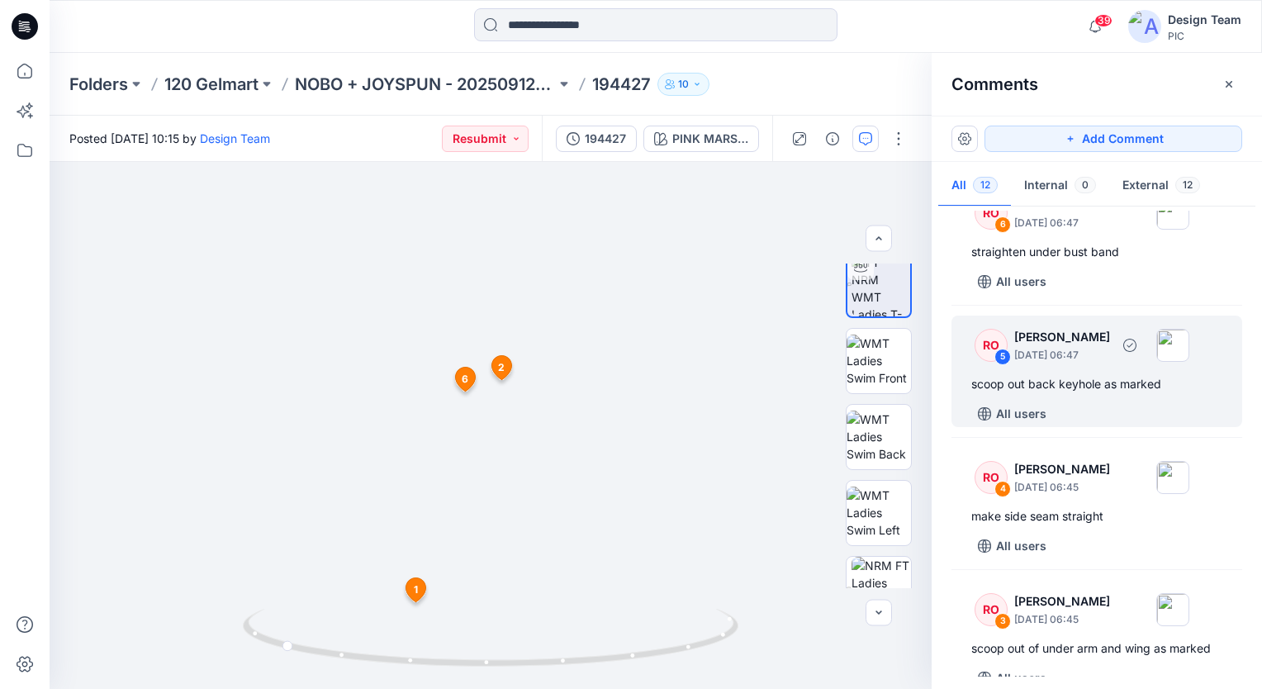
click at [1037, 384] on div "scoop out back keyhole as marked" at bounding box center [1096, 384] width 251 height 20
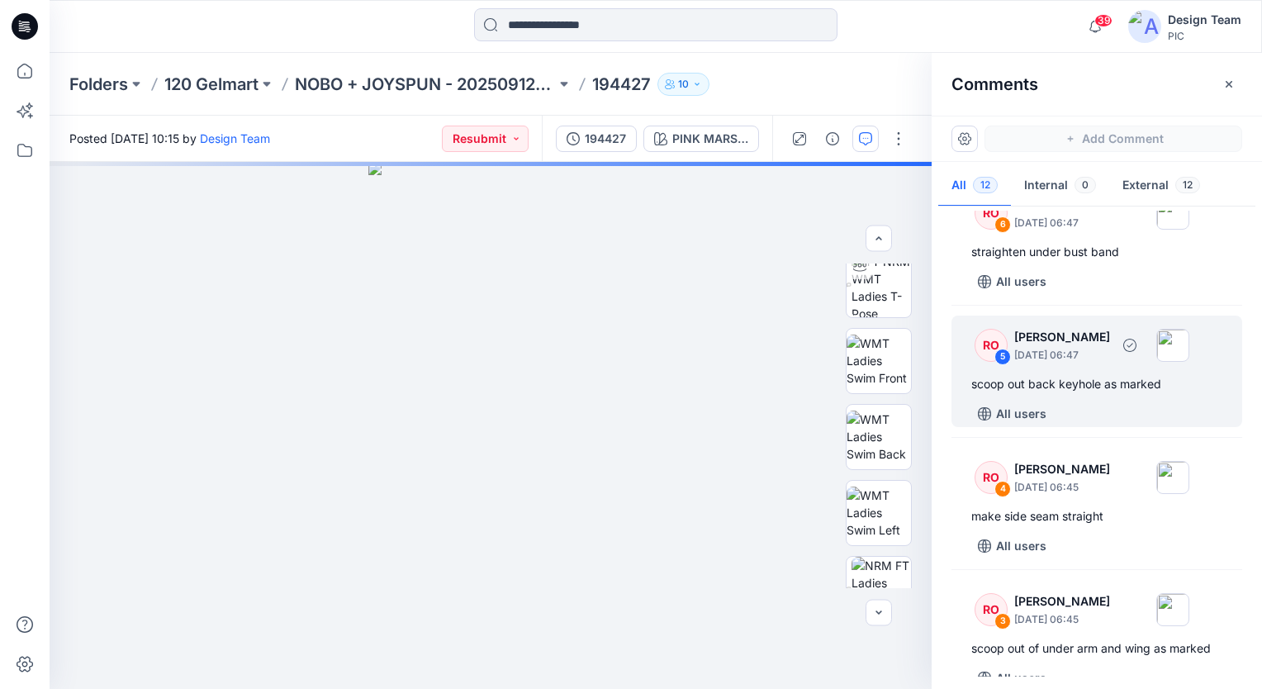
scroll to position [163, 0]
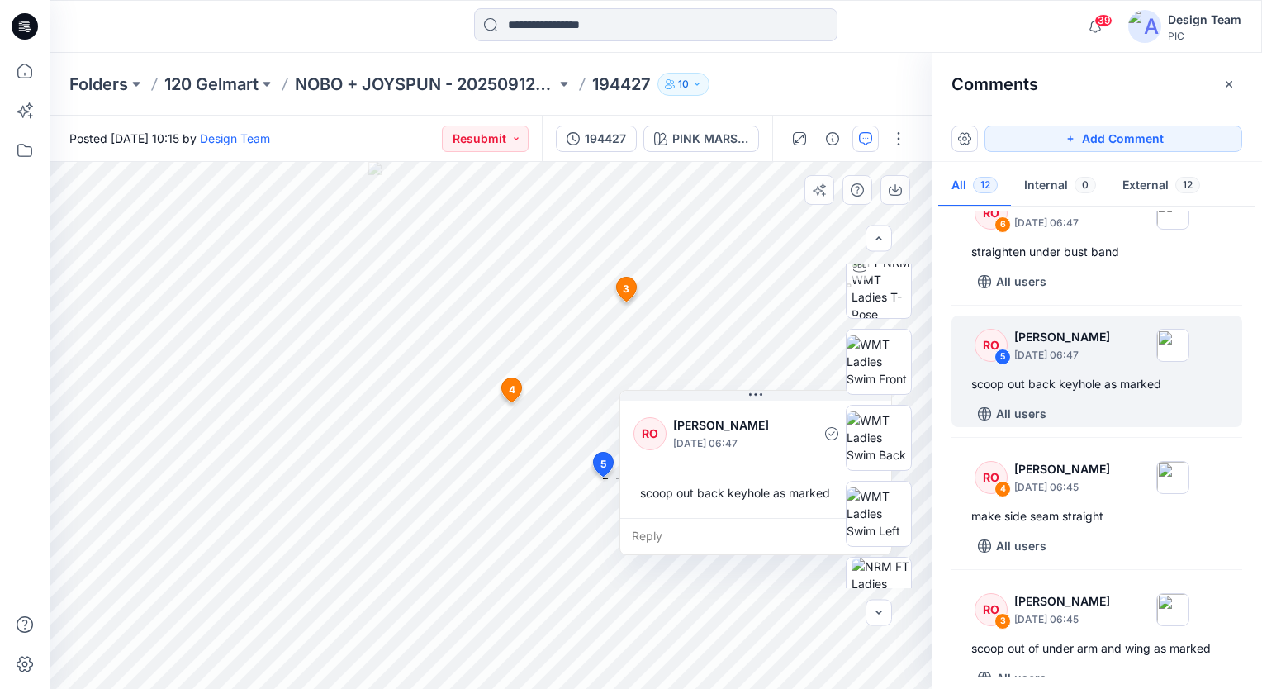
drag, startPoint x: 613, startPoint y: 272, endPoint x: 789, endPoint y: 415, distance: 227.7
click at [789, 415] on p "[PERSON_NAME]" at bounding box center [740, 425] width 135 height 20
